Goal: Task Accomplishment & Management: Use online tool/utility

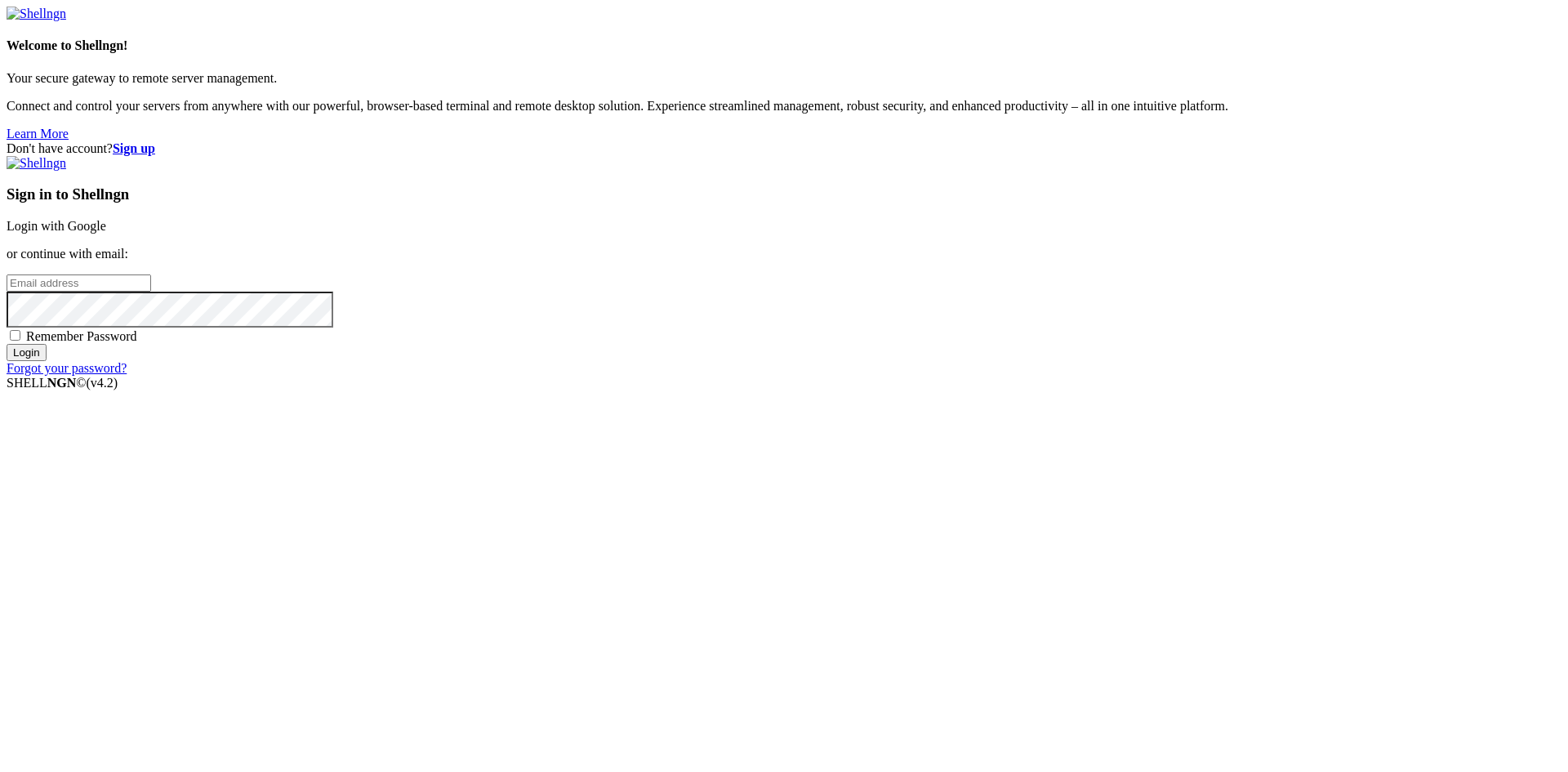
click at [106, 233] on link "Login with Google" at bounding box center [56, 226] width 100 height 14
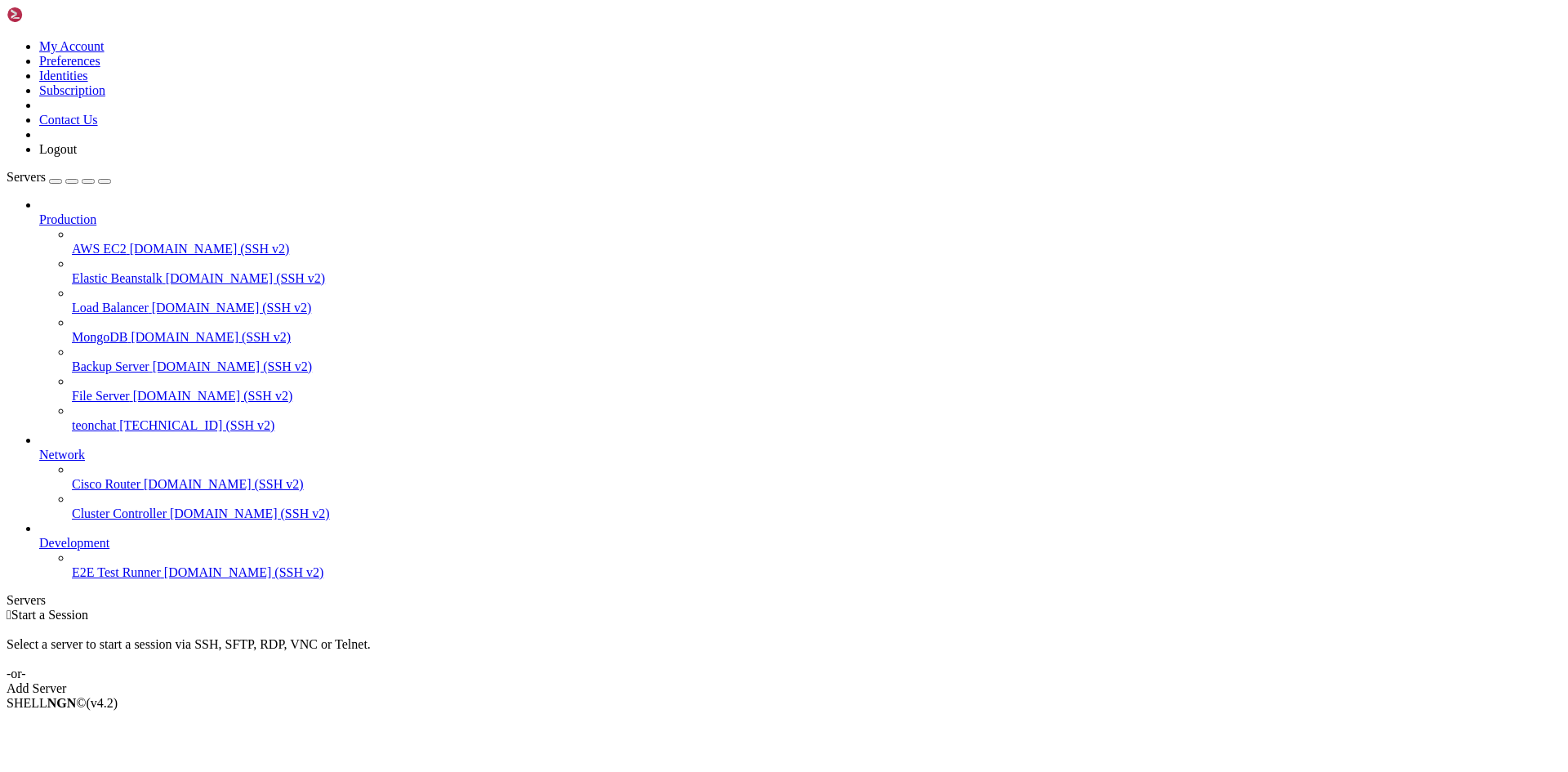
click at [134, 418] on span "[TECHNICAL_ID] (SSH v2)" at bounding box center [197, 425] width 155 height 14
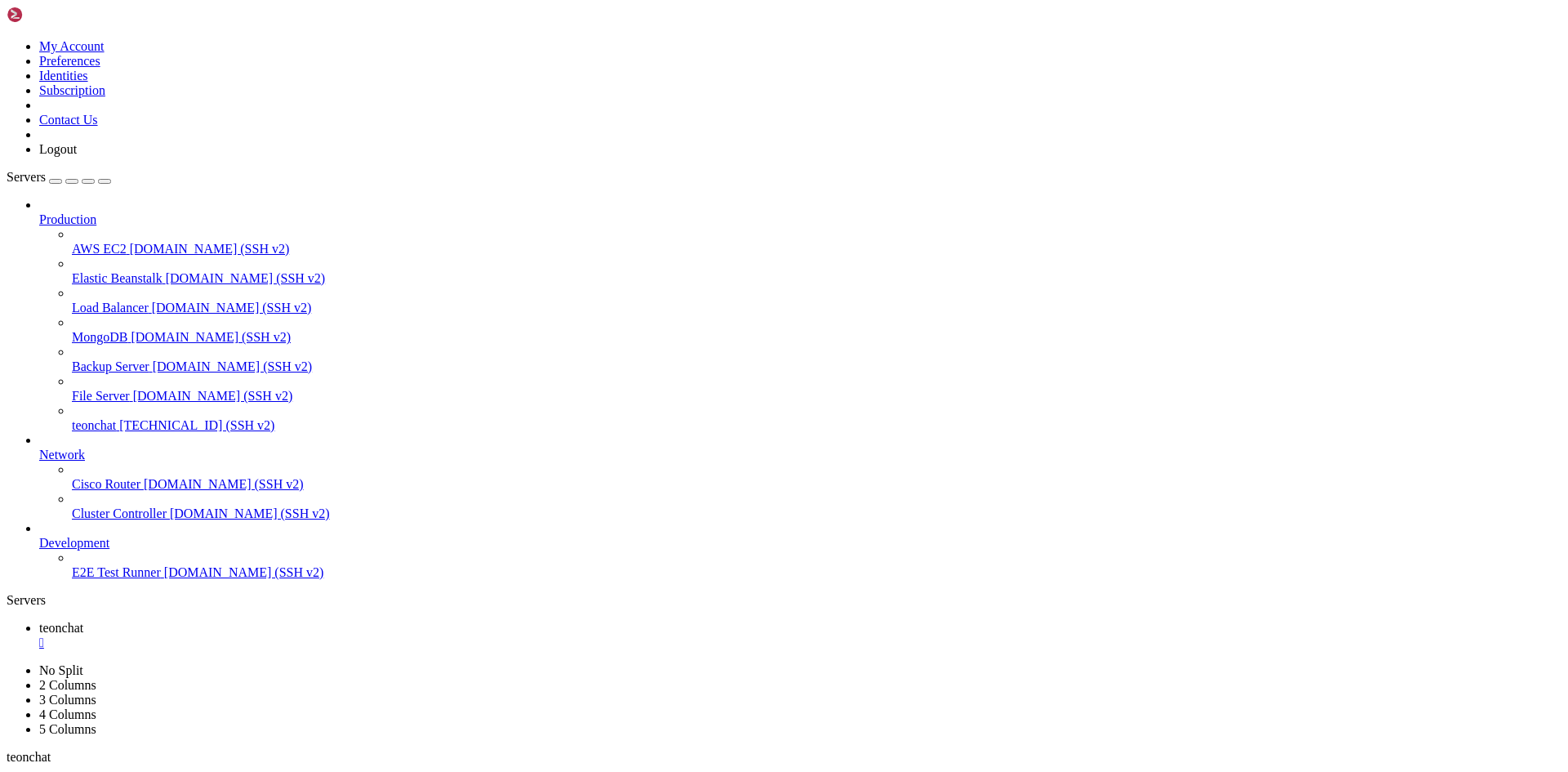
drag, startPoint x: 47, startPoint y: 1263, endPoint x: 386, endPoint y: 1274, distance: 339.2
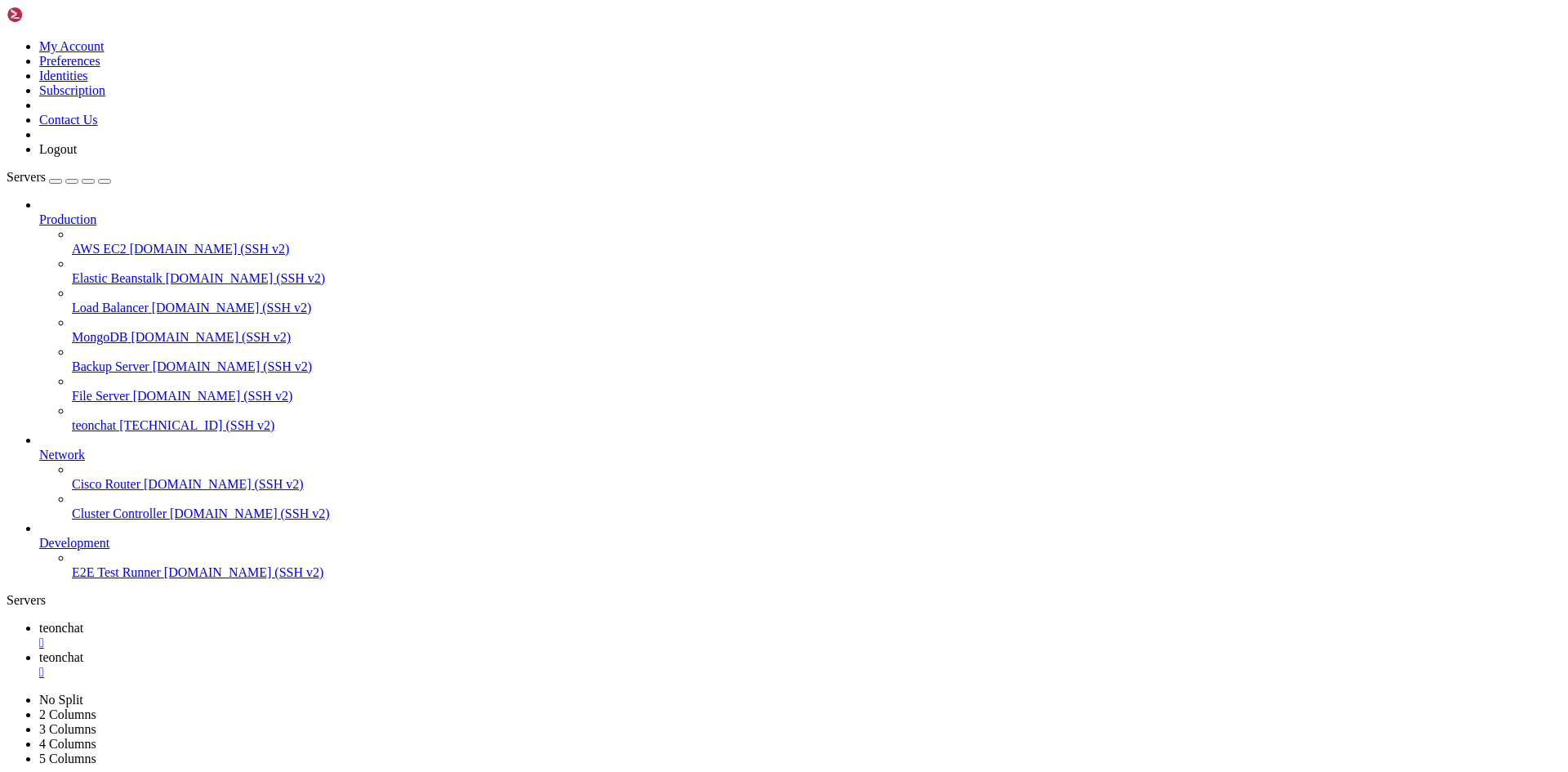
type input "/root/meuapp/flaskmkdir/oficial/app_delivery/templates/admin"
type textarea "{% endblock %}"
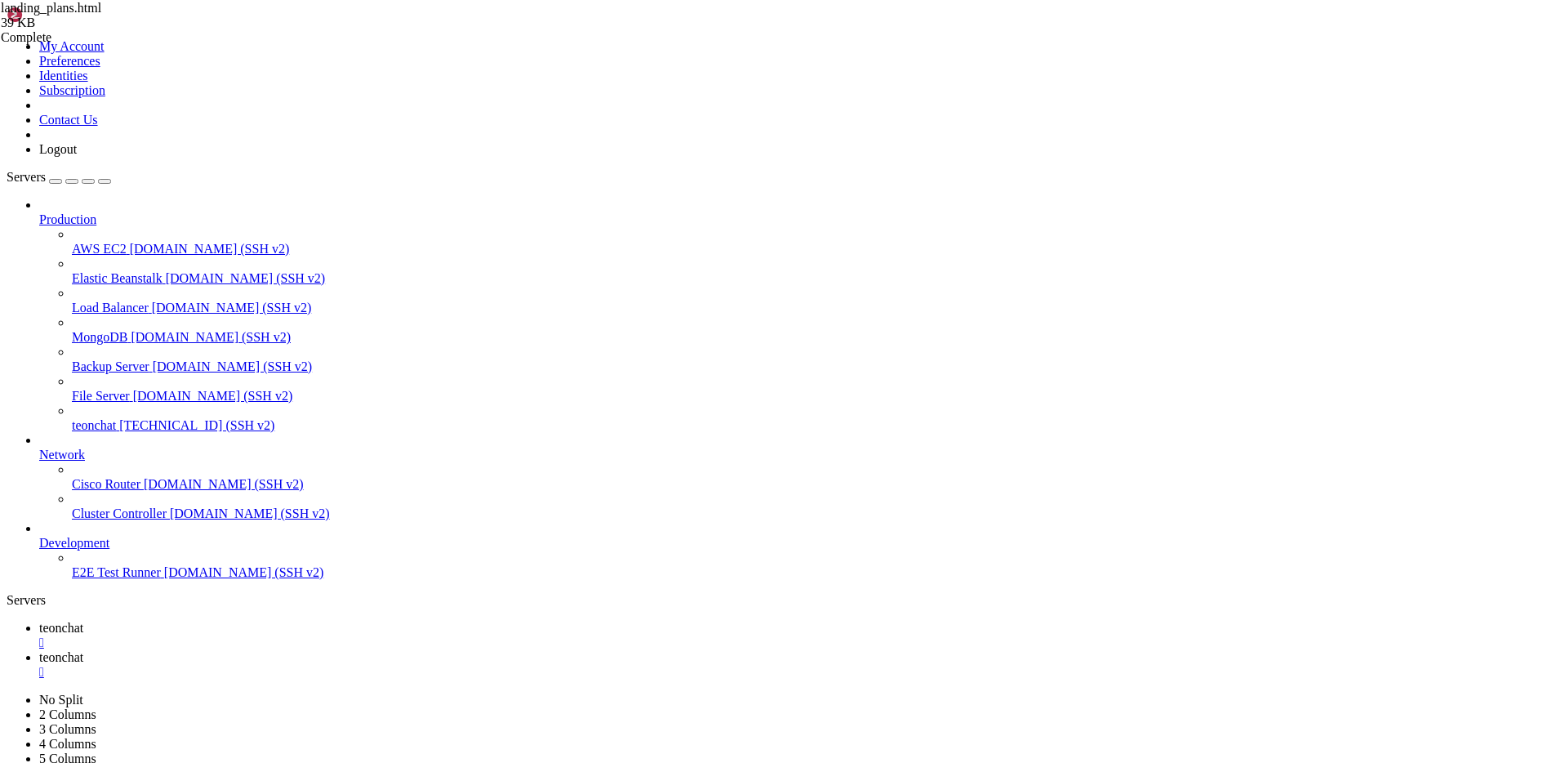
click at [84, 515] on span "teonchat" at bounding box center [61, 628] width 45 height 14
drag, startPoint x: 373, startPoint y: 1097, endPoint x: 256, endPoint y: 1390, distance: 315.5
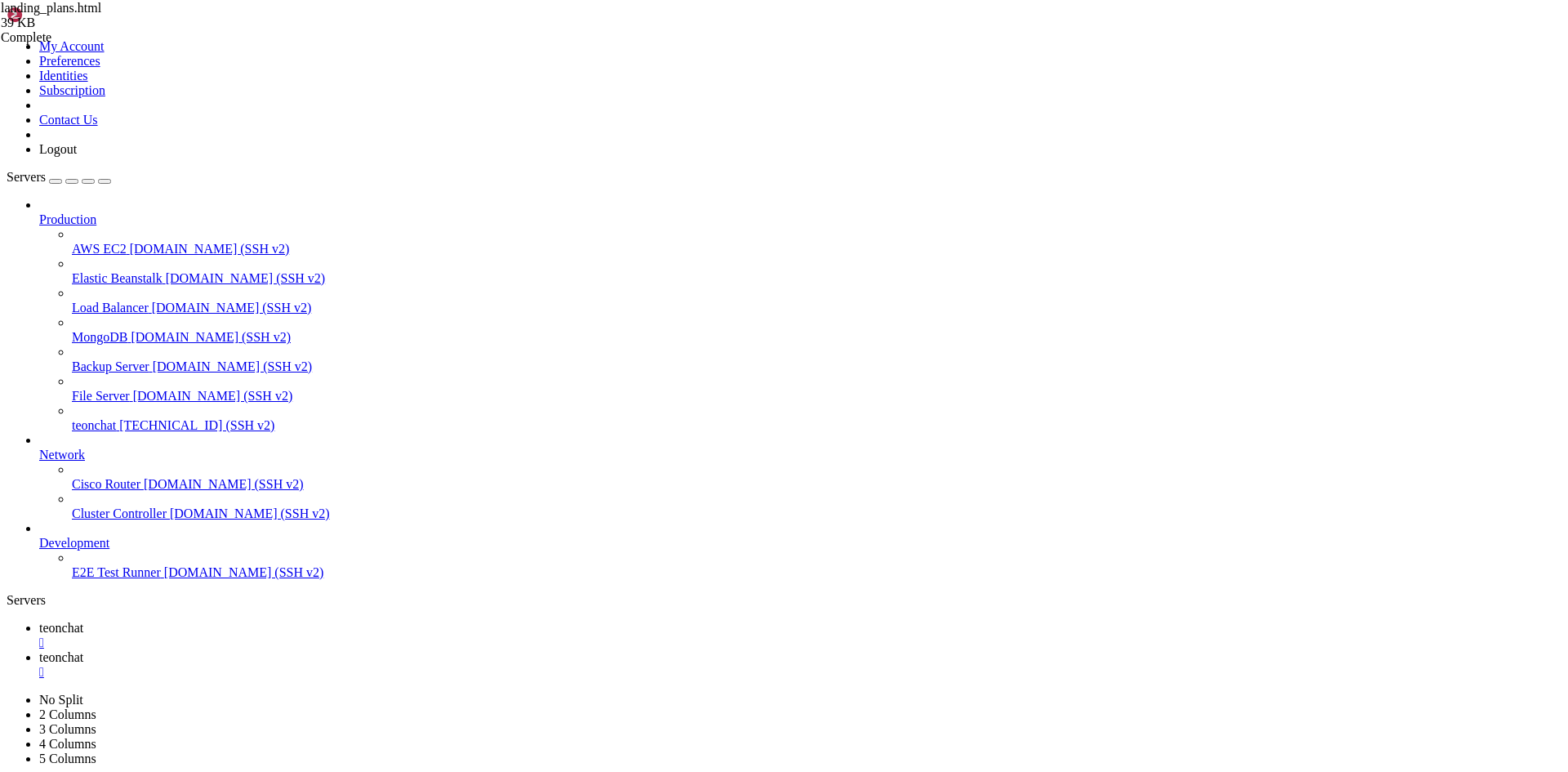
scroll to position [149, 0]
drag, startPoint x: 556, startPoint y: 1214, endPoint x: 428, endPoint y: 1221, distance: 128.2
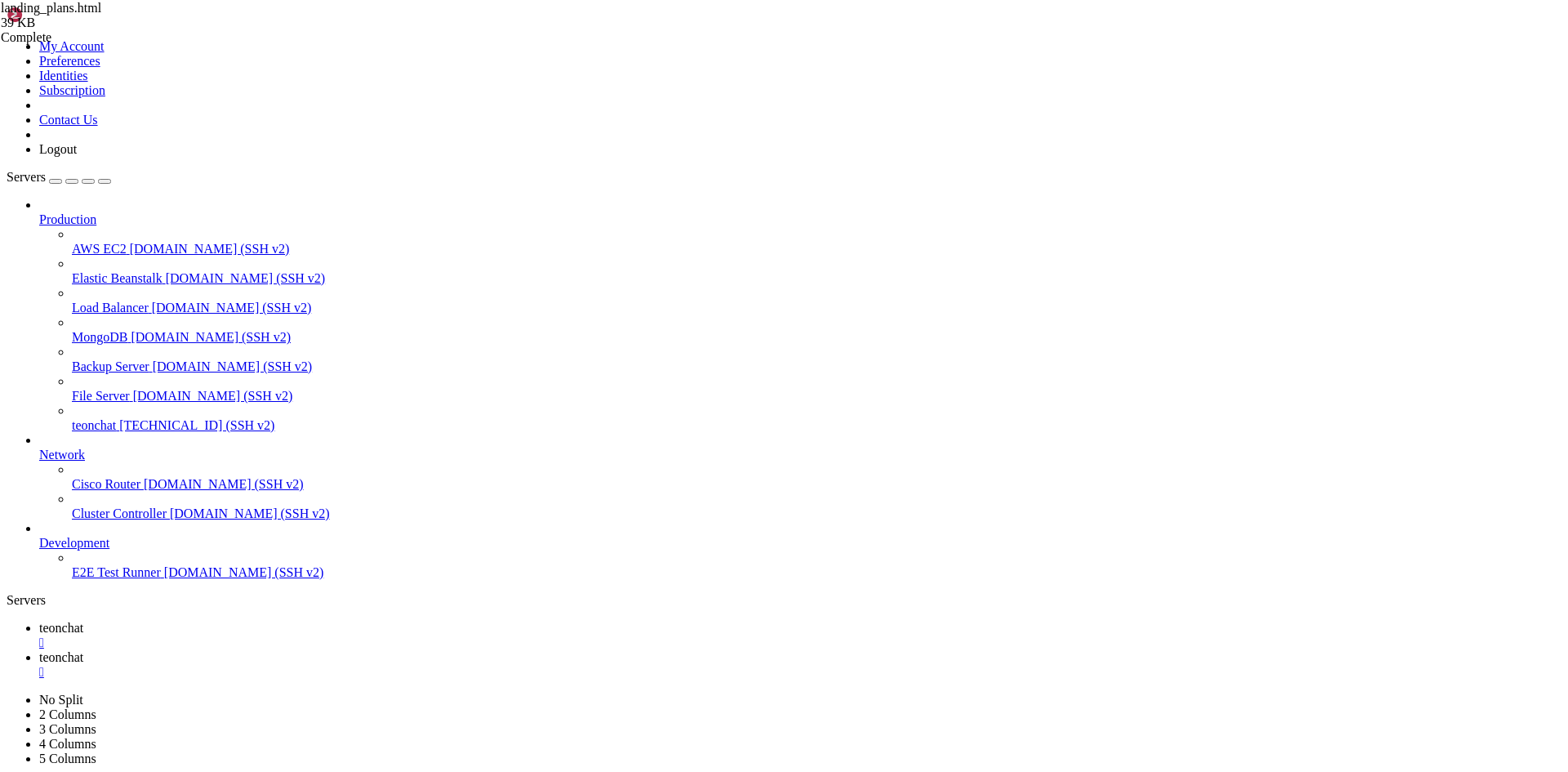
drag, startPoint x: 481, startPoint y: 1595, endPoint x: 767, endPoint y: 1576, distance: 286.6
